Goal: Transaction & Acquisition: Obtain resource

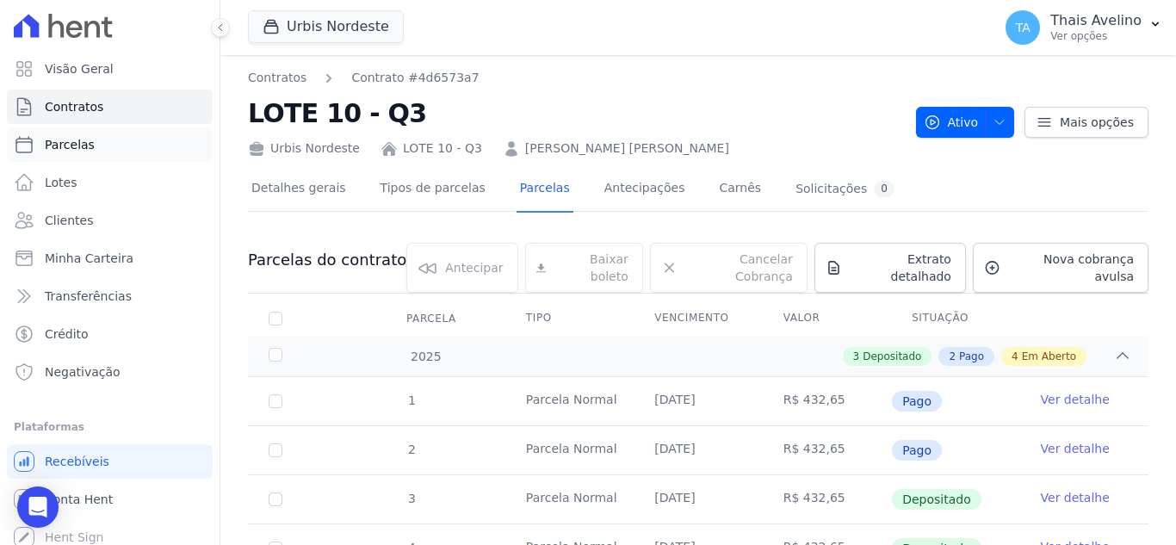
drag, startPoint x: 0, startPoint y: 0, endPoint x: 70, endPoint y: 159, distance: 173.9
click at [70, 159] on link "Parcelas" at bounding box center [110, 144] width 206 height 34
select select
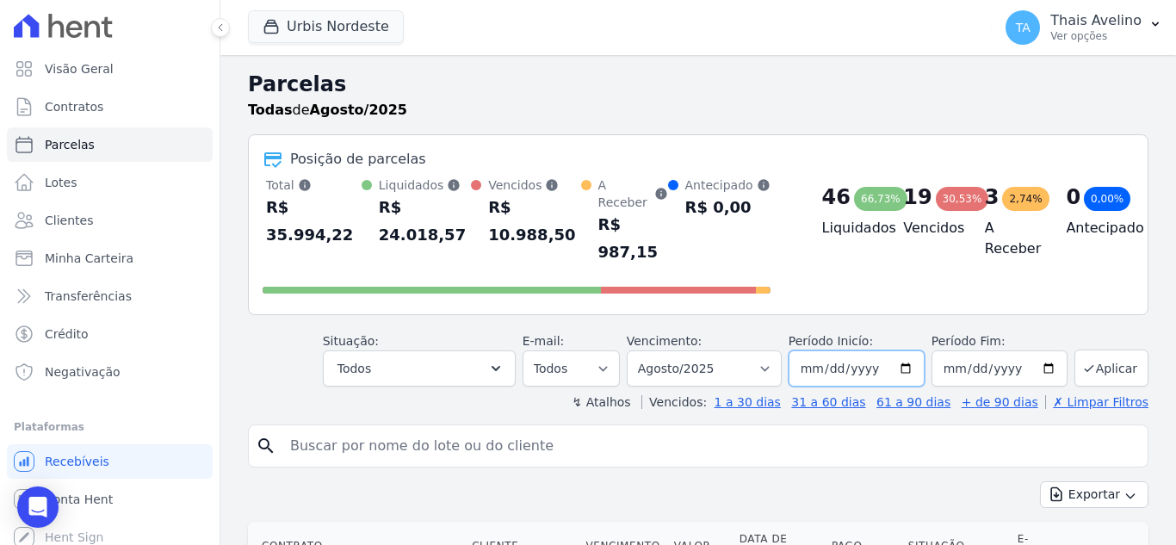
click at [824, 350] on input "2025-08-01" at bounding box center [857, 368] width 136 height 36
type input "[DATE]"
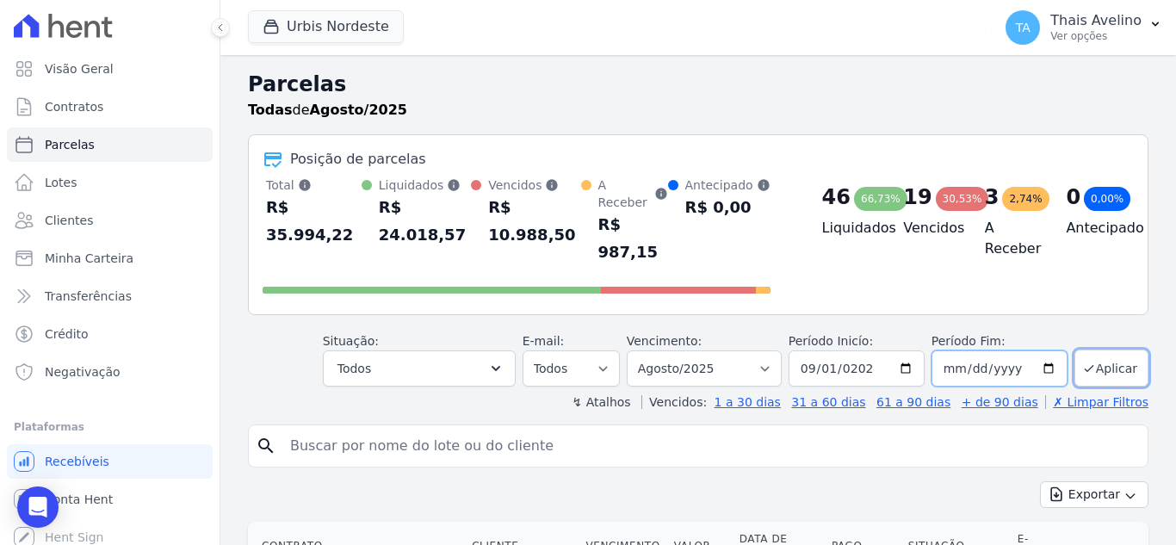
click at [957, 350] on input "[DATE]" at bounding box center [1000, 368] width 136 height 36
click at [1018, 350] on input "[DATE]" at bounding box center [1000, 368] width 136 height 36
click at [1008, 350] on input "[DATE]" at bounding box center [1000, 368] width 136 height 36
click at [1099, 350] on button "Aplicar" at bounding box center [1111, 368] width 74 height 37
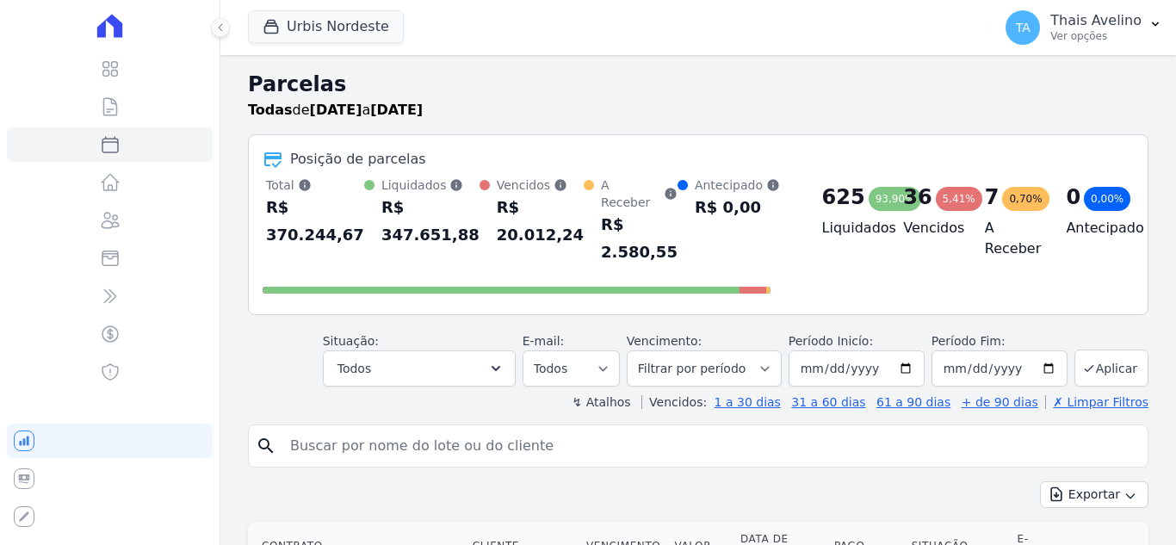
select select
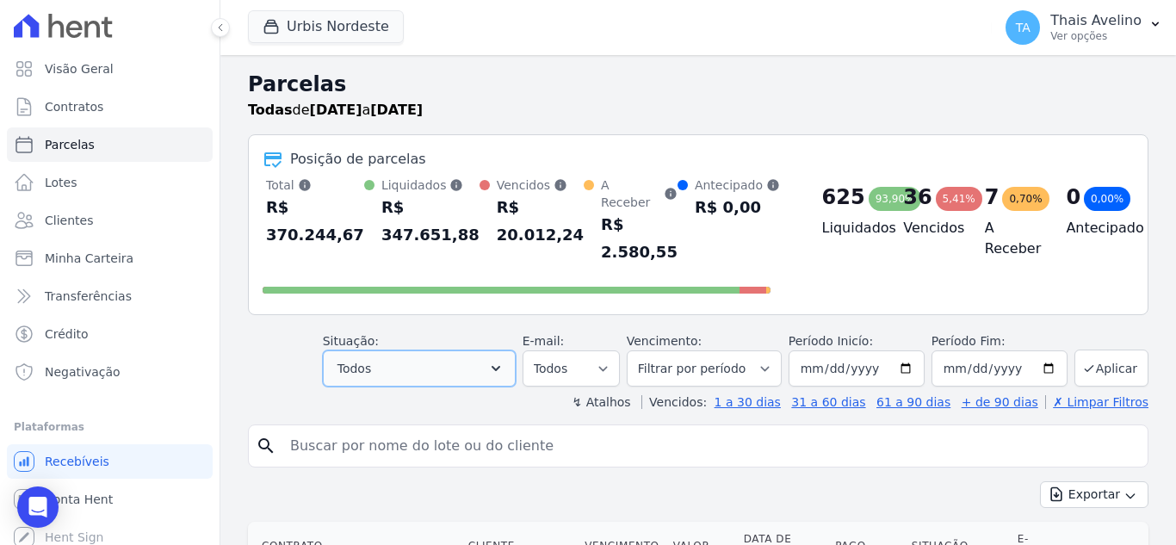
click at [467, 350] on button "Todos" at bounding box center [419, 368] width 193 height 36
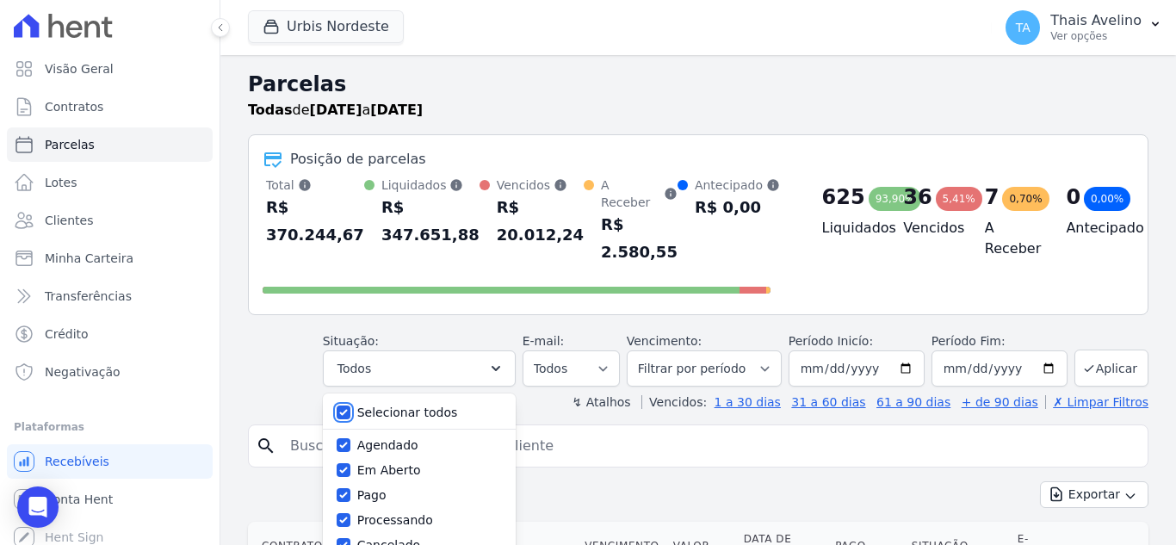
click at [350, 406] on input "Selecionar todos" at bounding box center [344, 413] width 14 height 14
checkbox input "false"
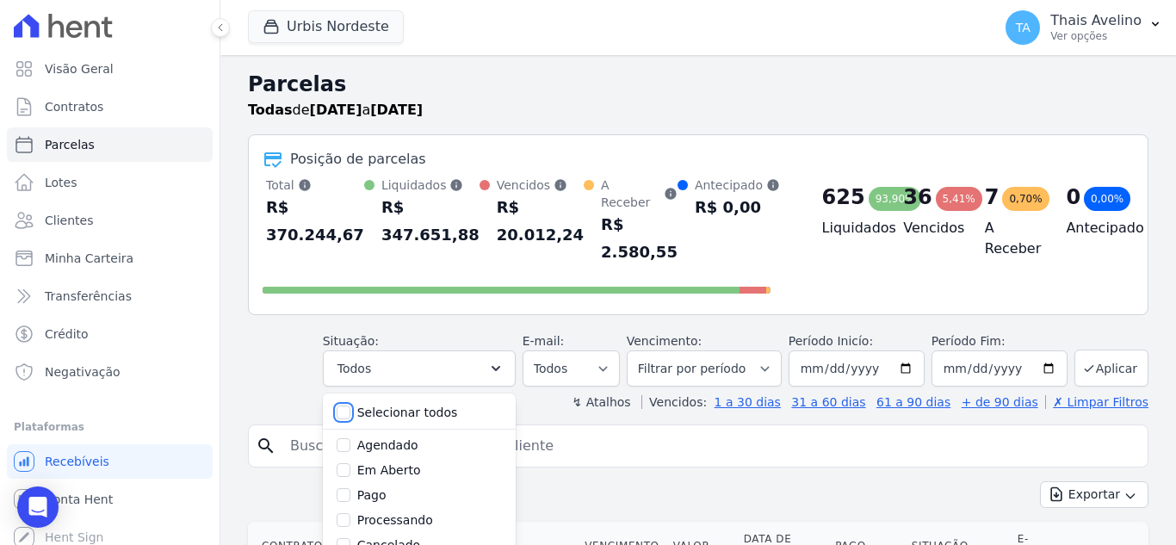
checkbox input "false"
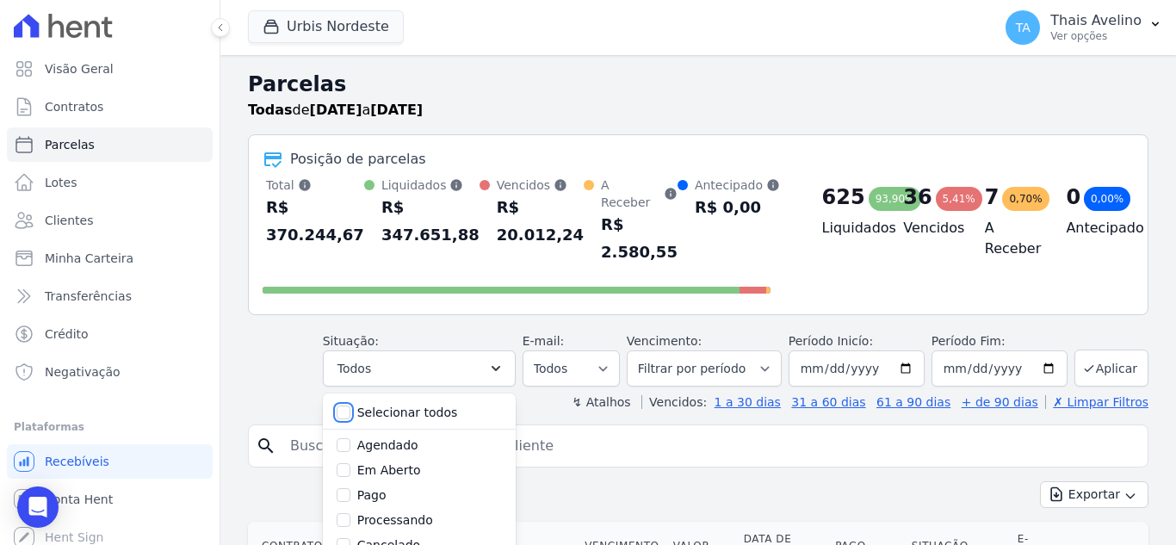
checkbox input "false"
click at [386, 477] on label "Vencido" at bounding box center [380, 484] width 47 height 14
click at [350, 477] on input "Vencido" at bounding box center [344, 484] width 14 height 14
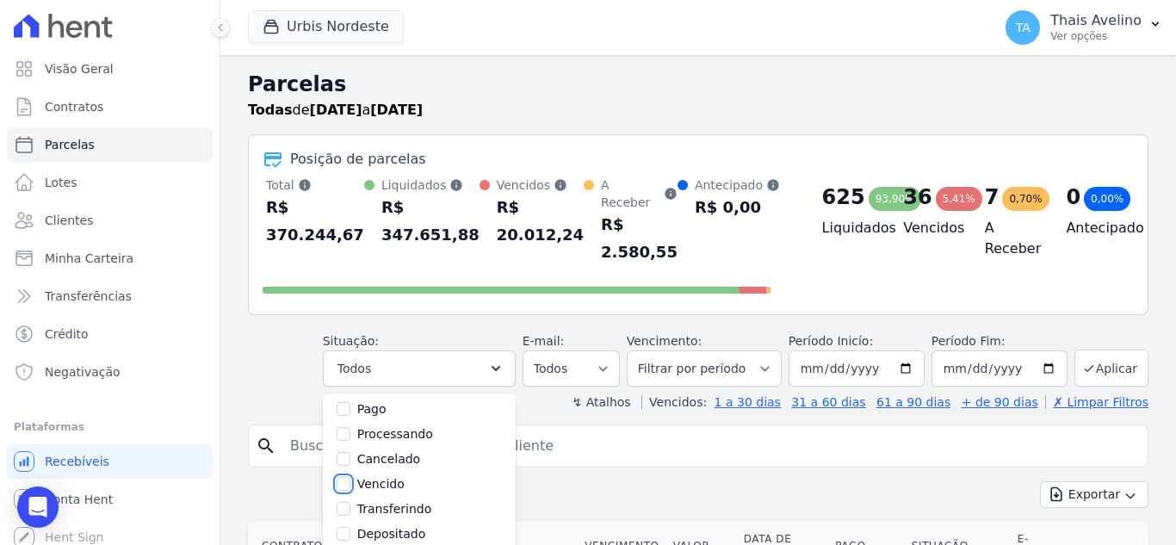
checkbox input "true"
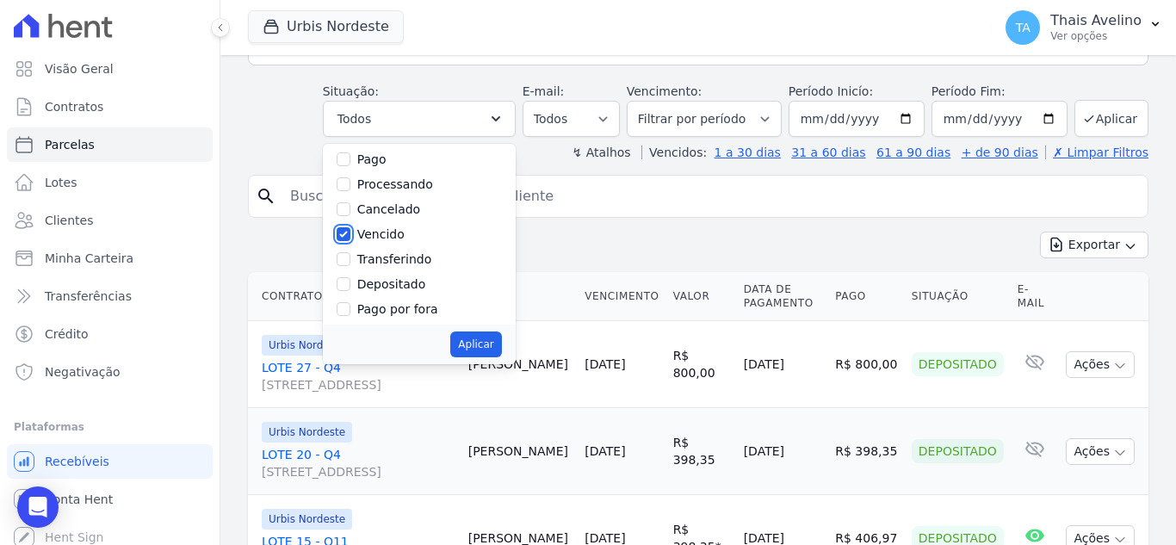
scroll to position [258, 0]
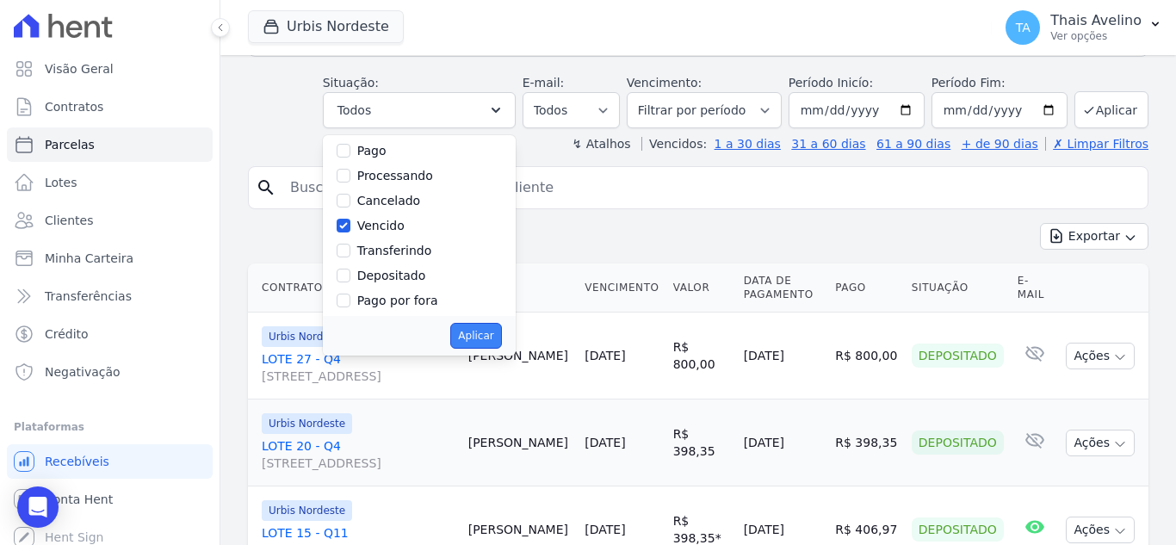
click at [486, 325] on button "Aplicar" at bounding box center [475, 336] width 51 height 26
select select "overdue"
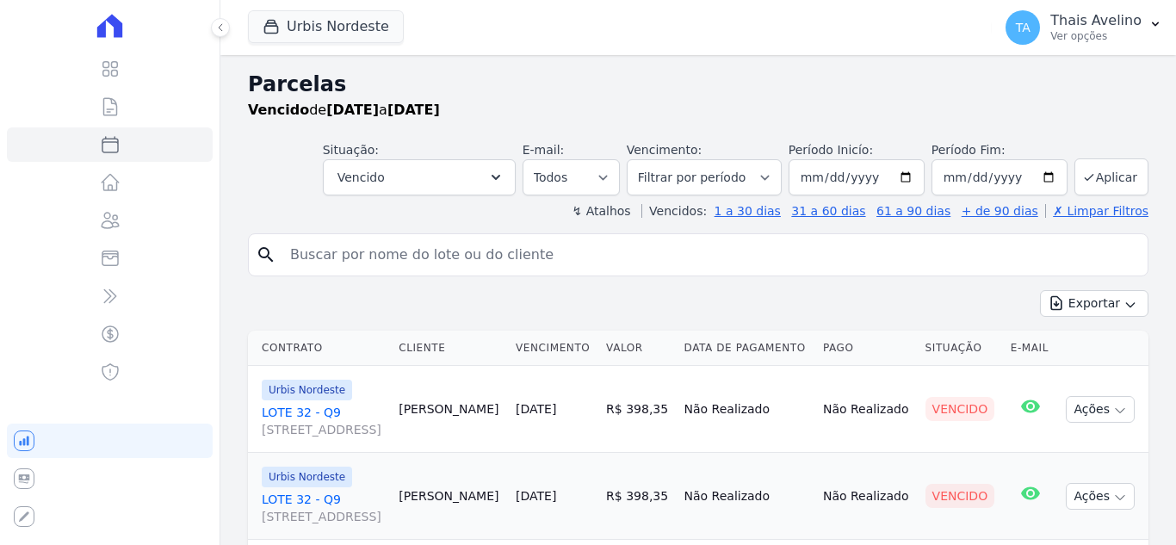
select select
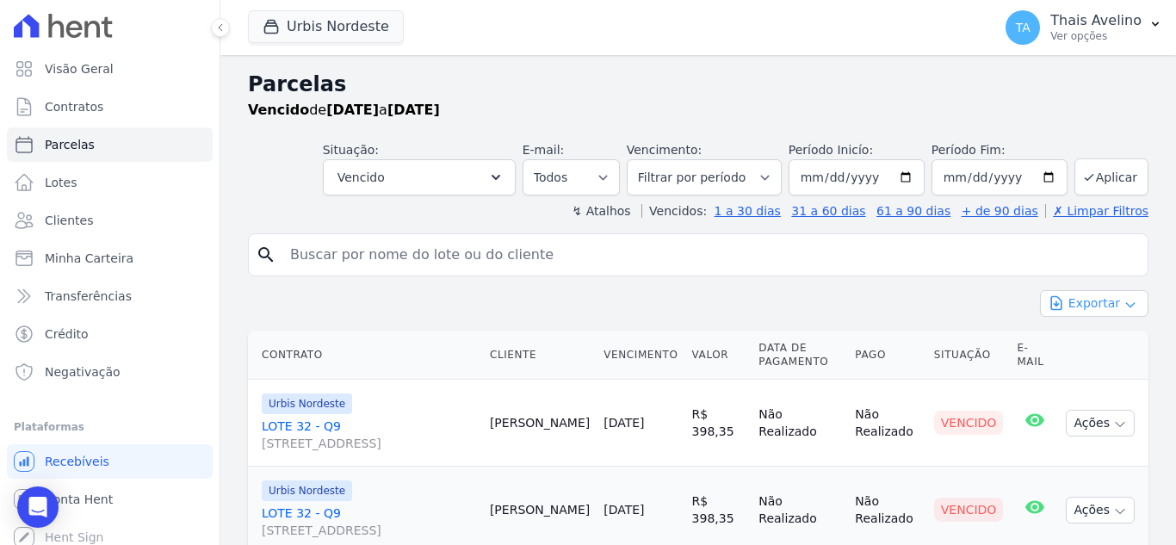
click at [1101, 305] on button "Exportar" at bounding box center [1094, 303] width 108 height 27
click at [1115, 374] on span "Exportar CSV" at bounding box center [1092, 373] width 91 height 17
